Goal: Task Accomplishment & Management: Complete application form

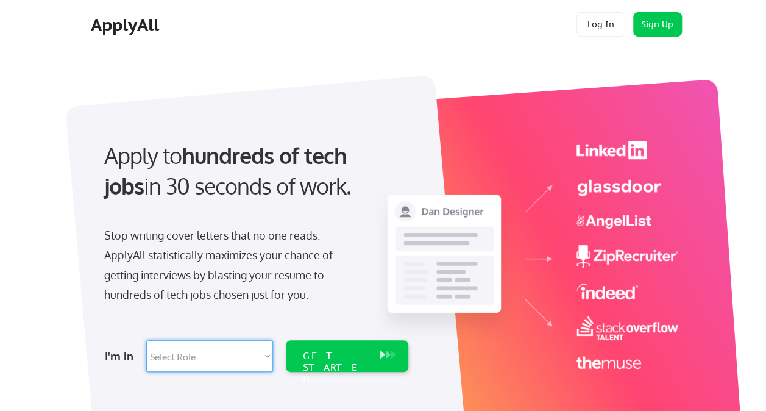
click at [176, 357] on select "Select Role Software Engineering Product Management Customer Success Sales UI/U…" at bounding box center [209, 356] width 127 height 32
select select ""hr_recruiting""
click at [146, 340] on select "Select Role Software Engineering Product Management Customer Success Sales UI/U…" at bounding box center [209, 356] width 127 height 32
select select ""hr_recruiting""
click at [315, 361] on div "GET STARTED" at bounding box center [335, 367] width 65 height 35
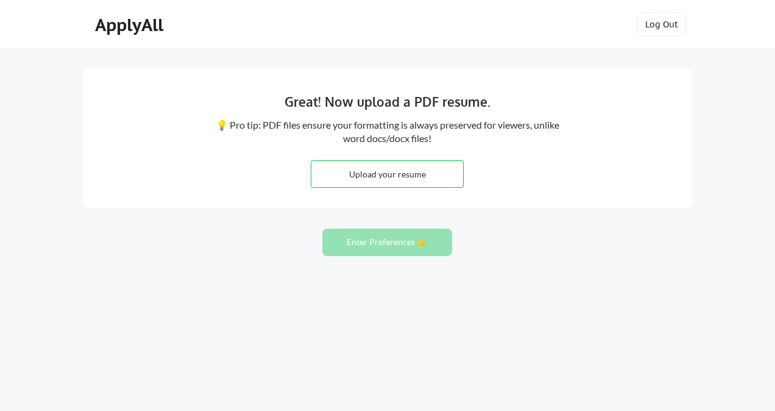
click at [436, 172] on input "file" at bounding box center [387, 174] width 152 height 26
type input "C:\fakepath\Anitra Simpson.docx"
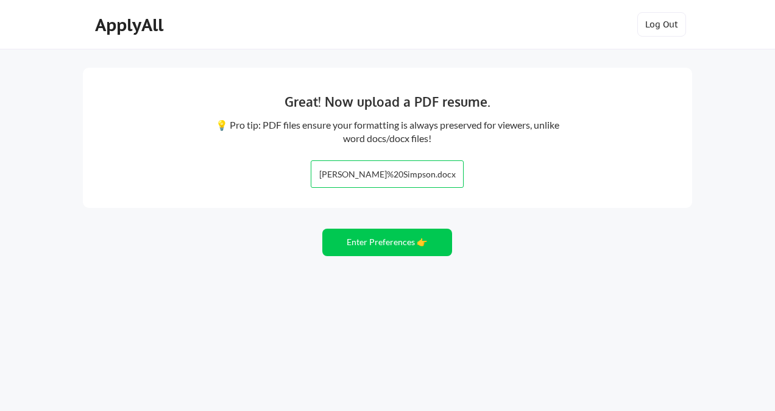
click at [447, 172] on input "file" at bounding box center [387, 174] width 152 height 26
type input "C:\fakepath\Anitra Simpson 2025.pdf"
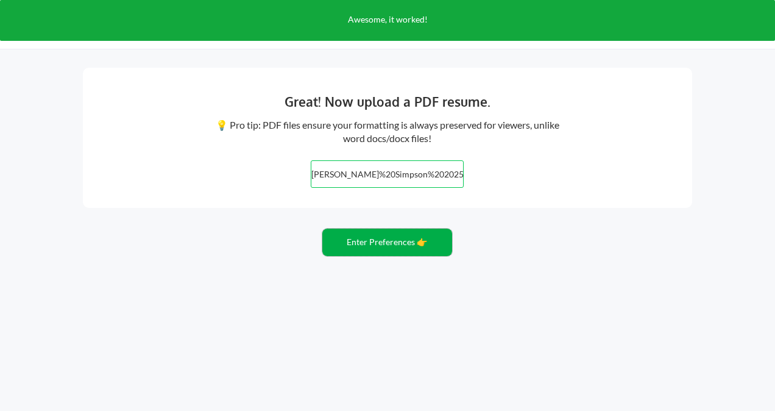
click at [388, 240] on button "Enter Preferences 👉" at bounding box center [387, 242] width 130 height 27
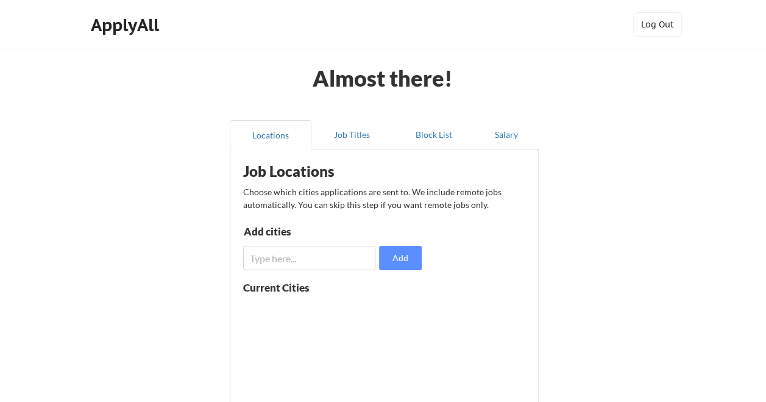
click at [306, 255] on input "input" at bounding box center [309, 258] width 133 height 24
type input "Remote"
click at [403, 255] on button "Add" at bounding box center [400, 258] width 43 height 24
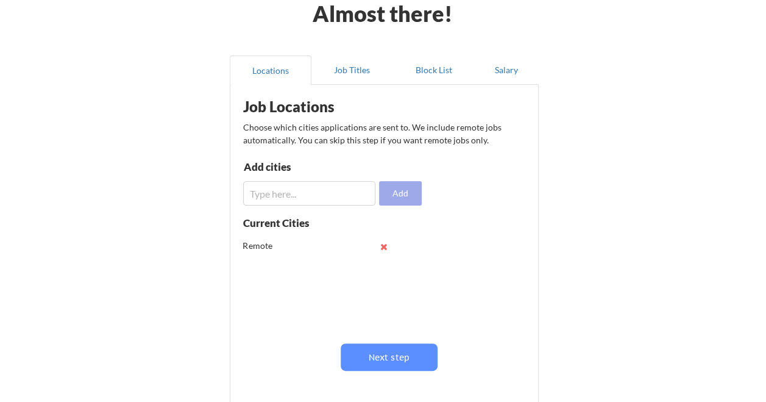
scroll to position [66, 0]
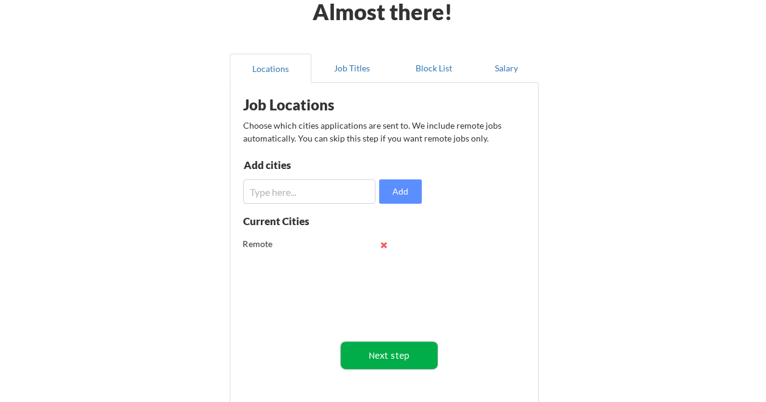
click at [397, 353] on button "Next step" at bounding box center [389, 354] width 97 height 27
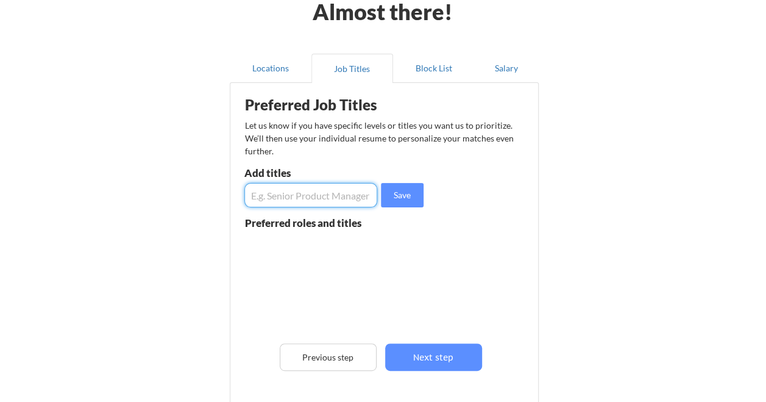
click at [310, 196] on input "input" at bounding box center [310, 195] width 133 height 24
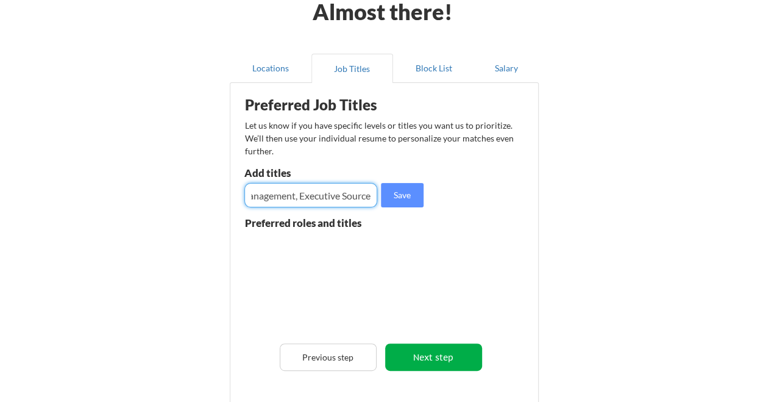
scroll to position [0, 186]
type input "Director Talent Management, Resource Management, Executive Sourcer"
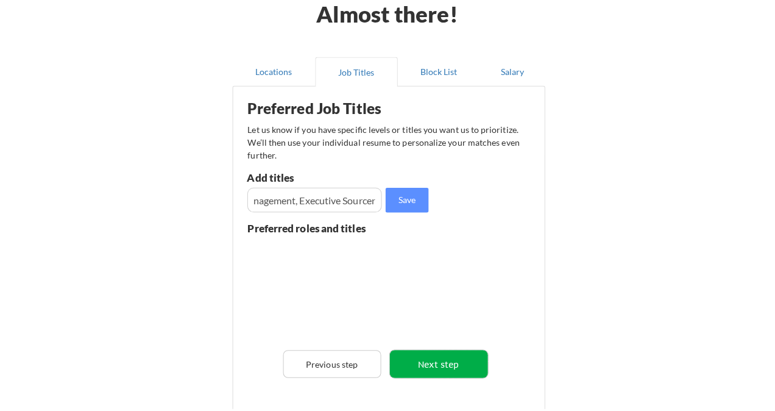
scroll to position [0, 0]
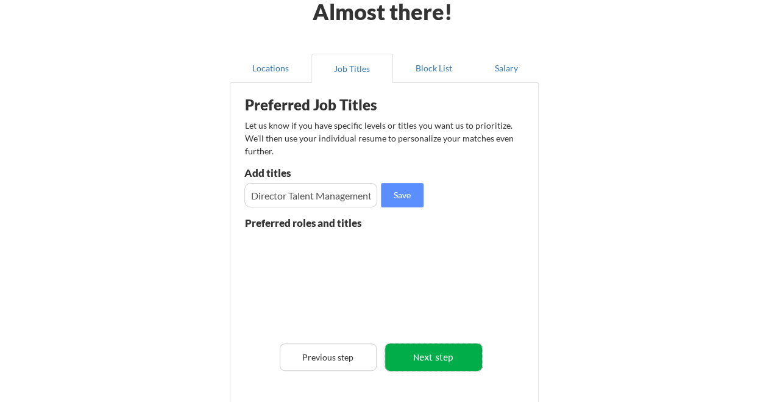
click at [442, 364] on button "Next step" at bounding box center [433, 356] width 97 height 27
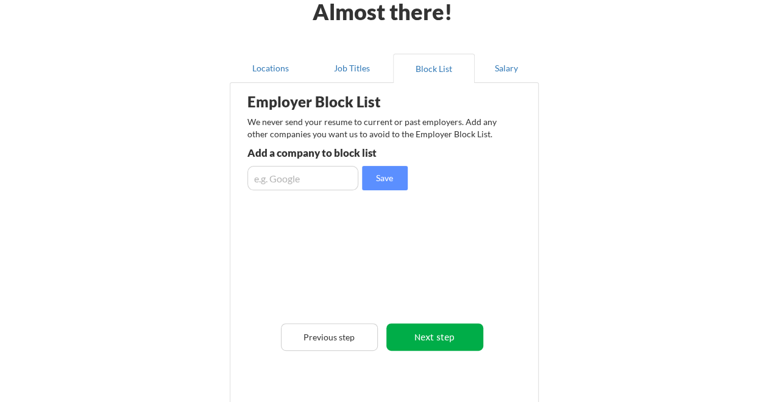
click at [427, 338] on button "Next step" at bounding box center [434, 336] width 97 height 27
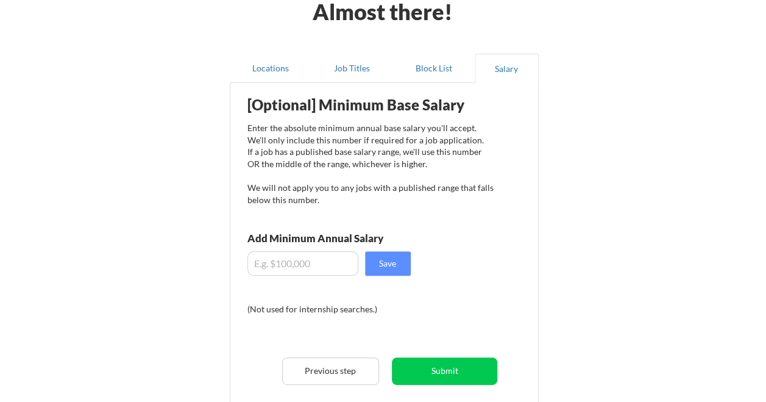
click at [309, 257] on input "input" at bounding box center [302, 263] width 111 height 24
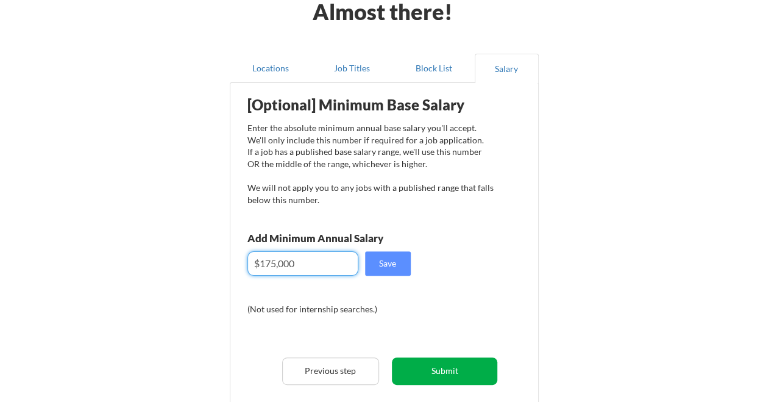
type input "$175,000"
click at [421, 364] on button "Submit" at bounding box center [444, 370] width 105 height 27
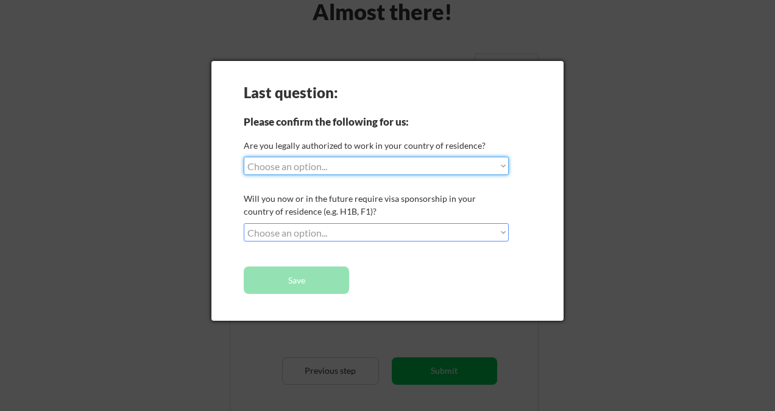
click at [492, 167] on select "Choose an option... Yes, I am a US Citizen Yes, I am a Canadian Citizen Yes, I …" at bounding box center [376, 166] width 265 height 18
select select ""yes__i_am_a_us_citizen""
click at [244, 157] on select "Choose an option... Yes, I am a US Citizen Yes, I am a Canadian Citizen Yes, I …" at bounding box center [376, 166] width 265 height 18
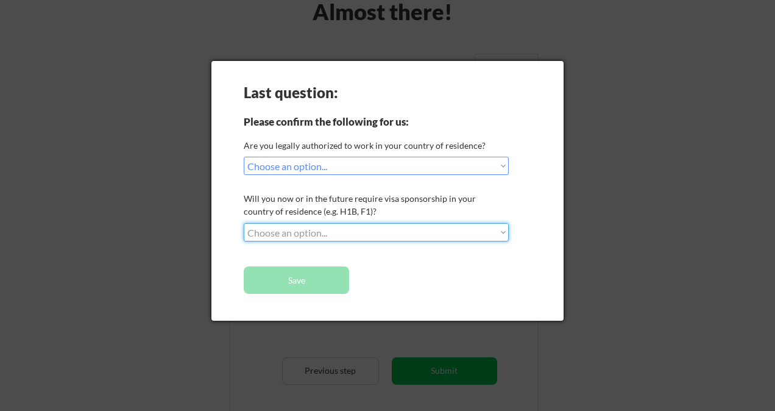
click at [319, 231] on select "Choose an option... No, I will not need sponsorship Yes, I will need sponsorship" at bounding box center [376, 232] width 265 height 18
select select ""no__i_will_not_need_sponsorship""
click at [244, 223] on select "Choose an option... No, I will not need sponsorship Yes, I will need sponsorship" at bounding box center [376, 232] width 265 height 18
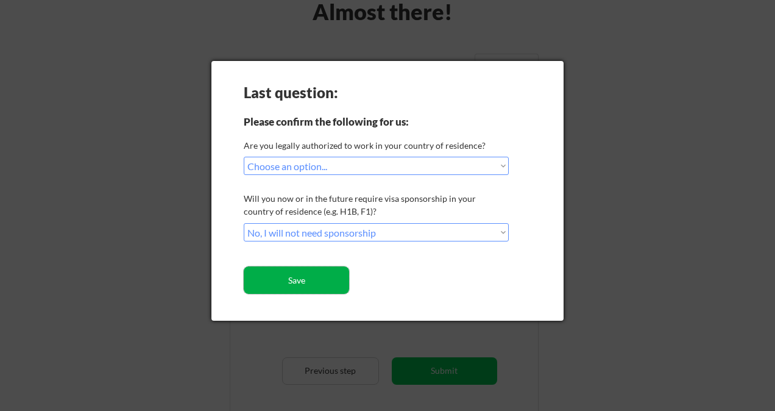
click at [305, 288] on button "Save" at bounding box center [296, 279] width 105 height 27
